Goal: Check status: Check status

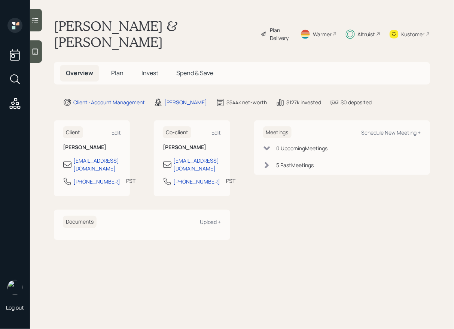
click at [148, 69] on span "Invest" at bounding box center [150, 73] width 17 height 8
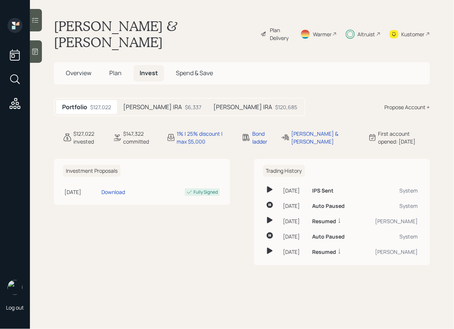
click at [213, 104] on h5 "[PERSON_NAME] IRA" at bounding box center [242, 107] width 59 height 7
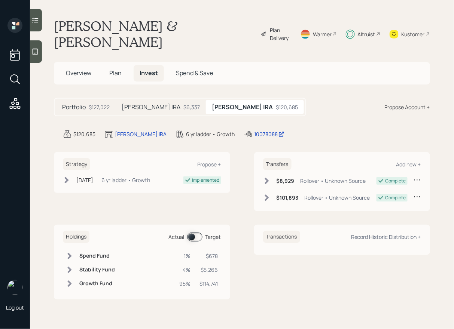
click at [143, 100] on div "[PERSON_NAME] IRA $6,337" at bounding box center [161, 107] width 90 height 14
